Goal: Task Accomplishment & Management: Complete application form

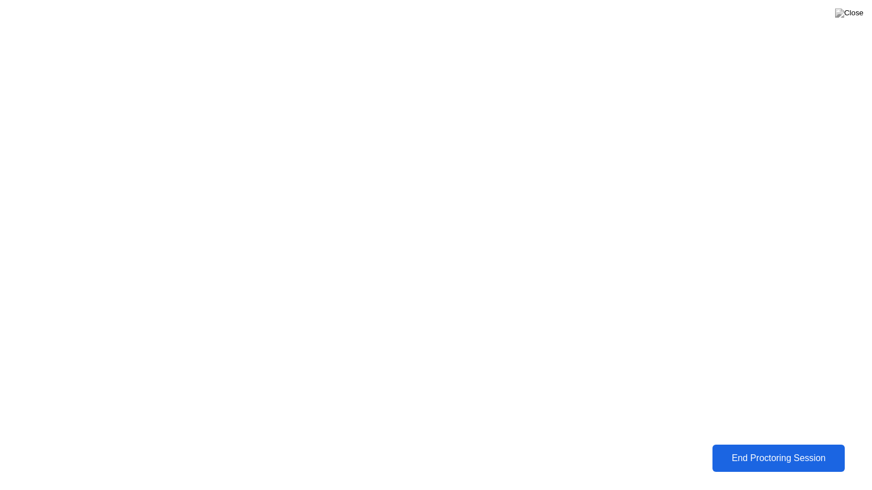
click at [785, 453] on div "End Proctoring Session" at bounding box center [778, 458] width 125 height 10
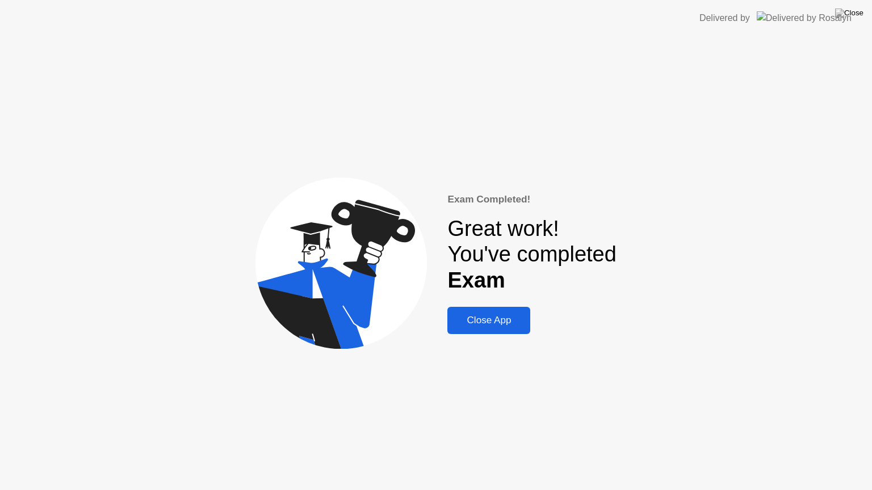
click at [514, 316] on div "Close App" at bounding box center [489, 320] width 76 height 11
